Goal: Task Accomplishment & Management: Use online tool/utility

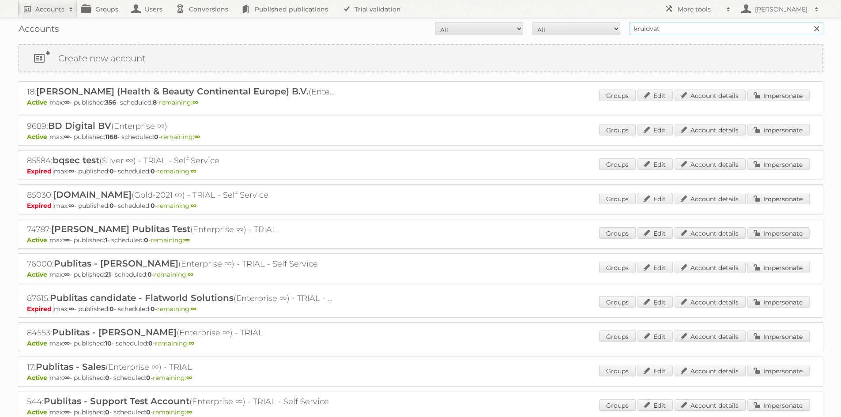
click at [693, 26] on input "kruidvat" at bounding box center [726, 28] width 194 height 13
type input "scheuten"
click at [809, 22] on input "Search" at bounding box center [815, 28] width 13 height 13
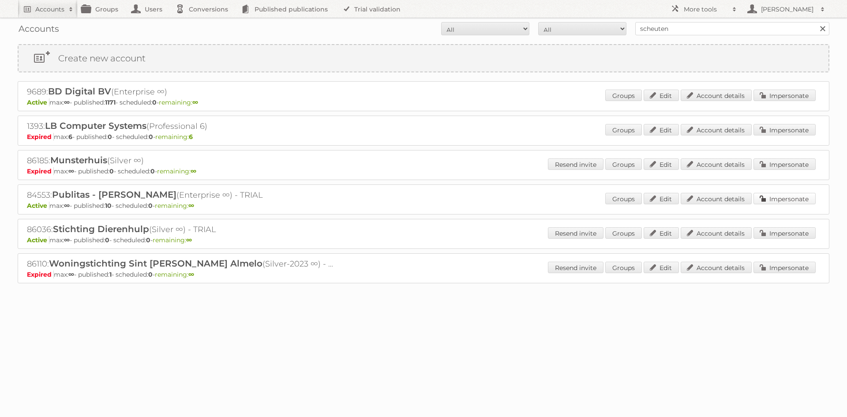
click at [773, 198] on link "Impersonate" at bounding box center [785, 198] width 62 height 11
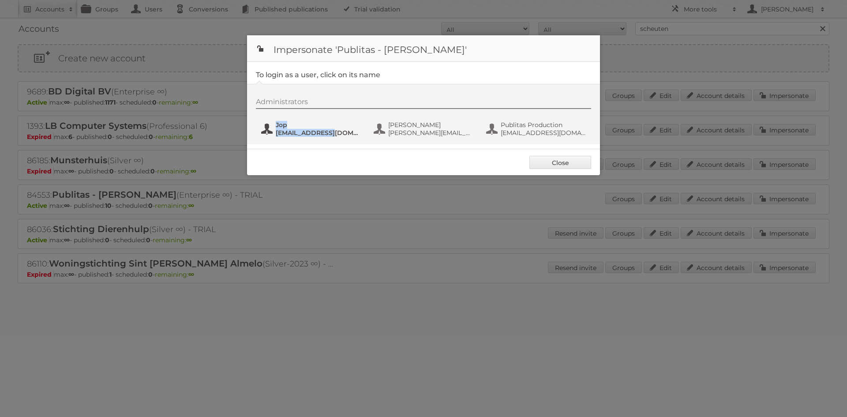
click at [326, 137] on div "Administrators Jop [EMAIL_ADDRESS][DOMAIN_NAME] [PERSON_NAME] [PERSON_NAME][EMA…" at bounding box center [428, 119] width 344 height 42
click at [324, 134] on span "[EMAIL_ADDRESS][DOMAIN_NAME]" at bounding box center [319, 133] width 86 height 8
